Goal: Transaction & Acquisition: Purchase product/service

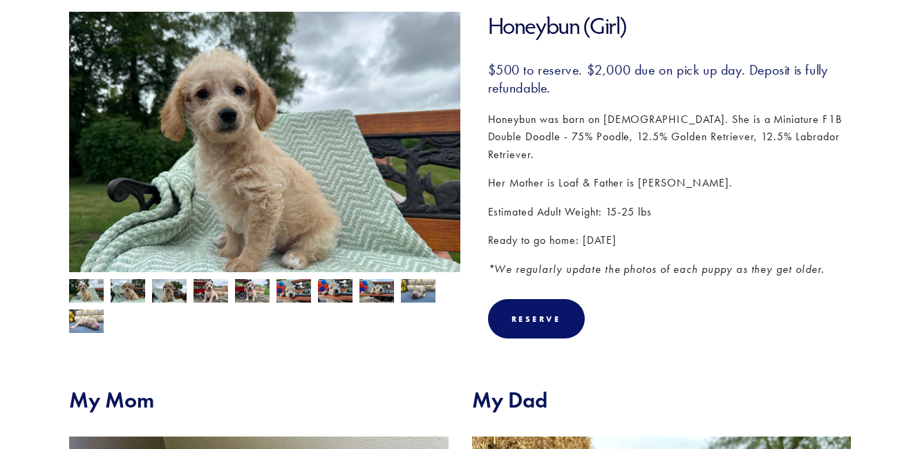
scroll to position [221, 0]
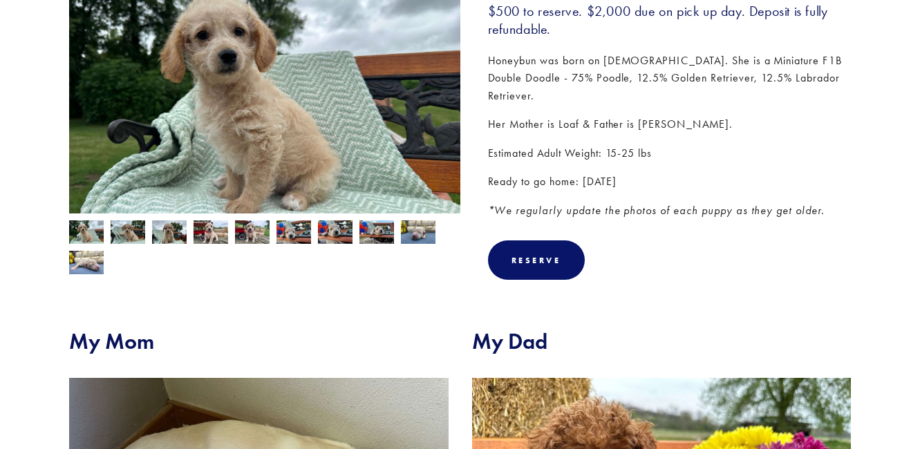
scroll to position [341, 0]
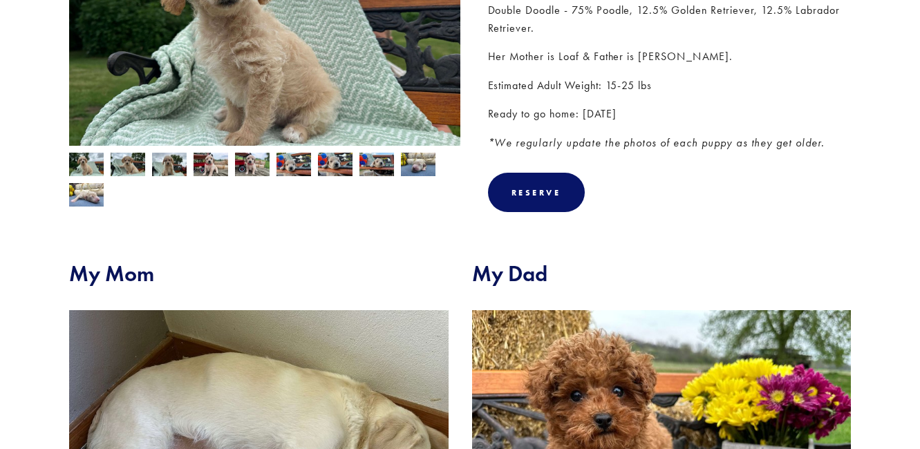
click at [138, 167] on img at bounding box center [128, 166] width 35 height 26
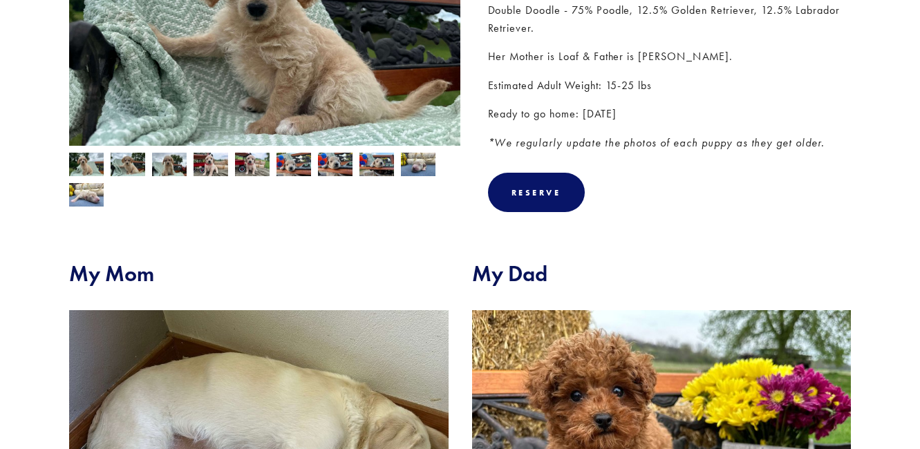
click at [170, 165] on img at bounding box center [169, 166] width 35 height 26
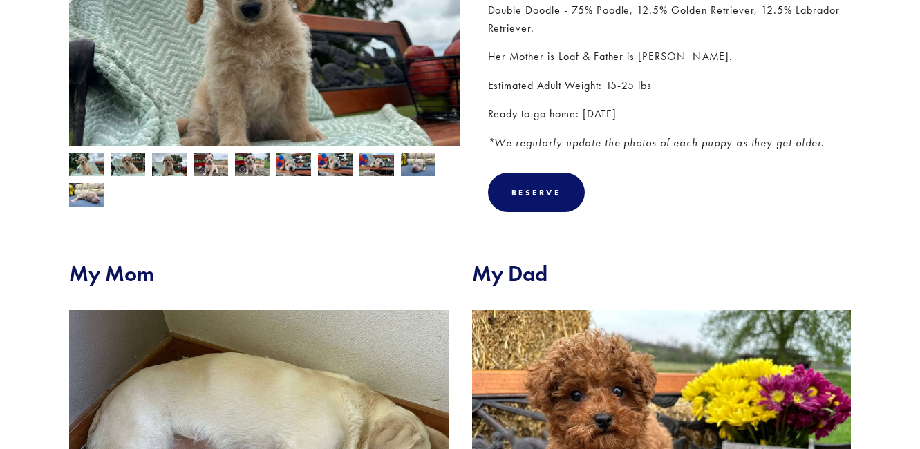
click at [209, 167] on img at bounding box center [211, 166] width 35 height 26
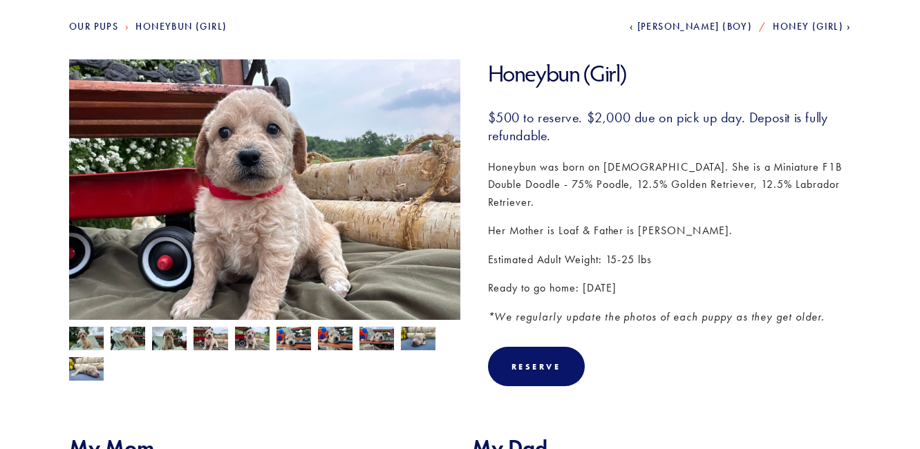
scroll to position [168, 0]
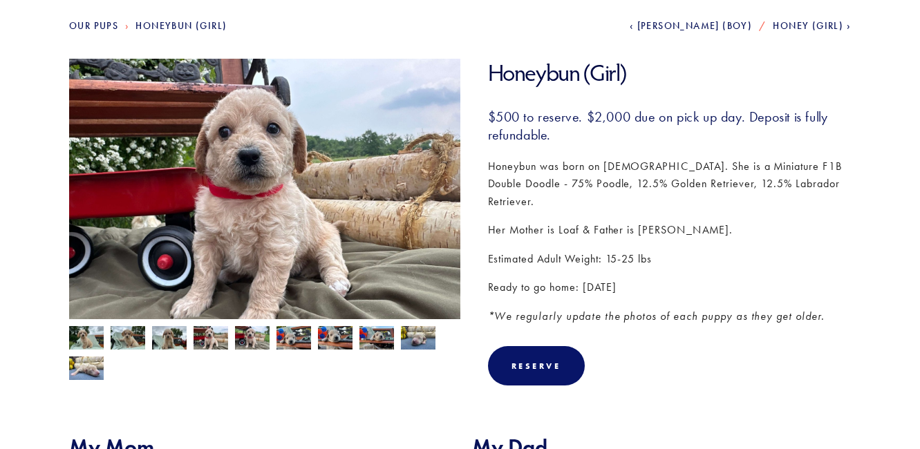
click at [93, 336] on img at bounding box center [86, 339] width 35 height 26
